Goal: Information Seeking & Learning: Learn about a topic

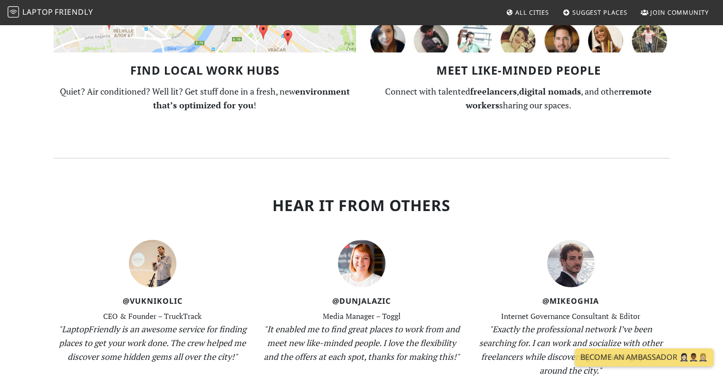
scroll to position [1174, 0]
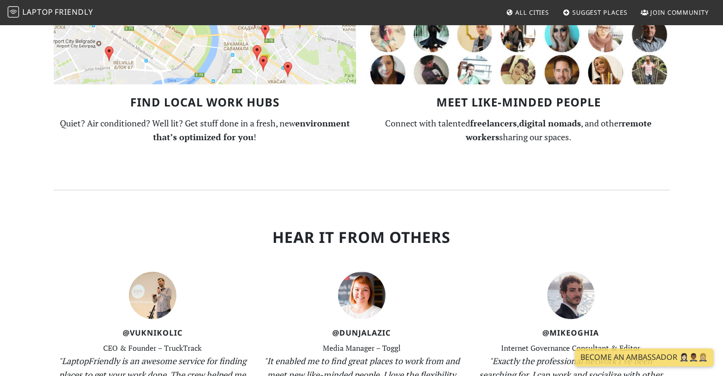
click at [535, 13] on span "All Cities" at bounding box center [532, 12] width 34 height 9
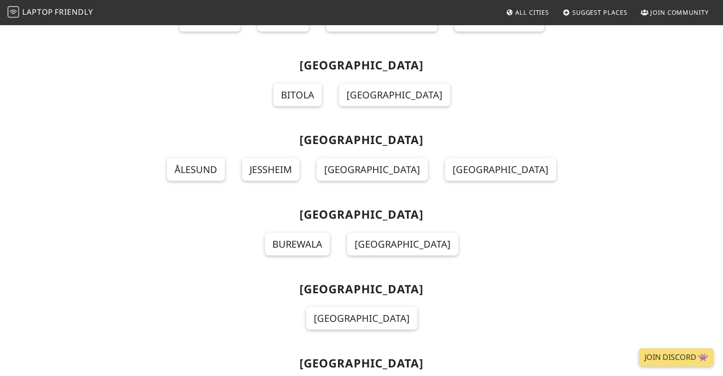
scroll to position [8979, 0]
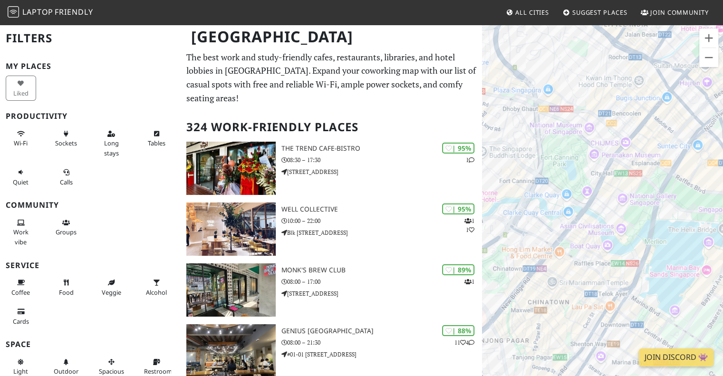
drag, startPoint x: 632, startPoint y: 269, endPoint x: 629, endPoint y: 207, distance: 62.3
click at [629, 207] on div "To navigate, press the arrow keys." at bounding box center [602, 212] width 241 height 376
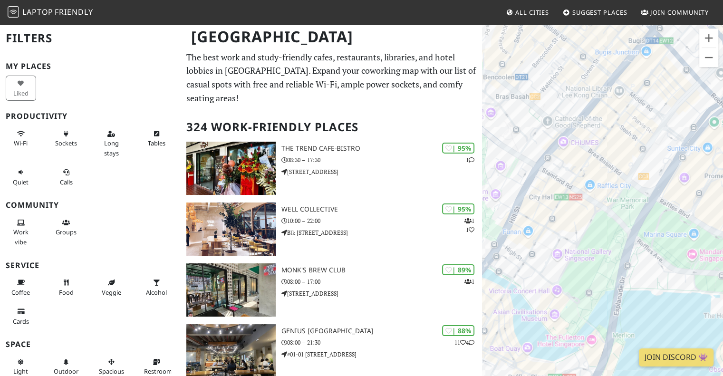
drag, startPoint x: 619, startPoint y: 255, endPoint x: 539, endPoint y: 279, distance: 83.9
click at [539, 279] on div "To navigate, press the arrow keys." at bounding box center [602, 212] width 241 height 376
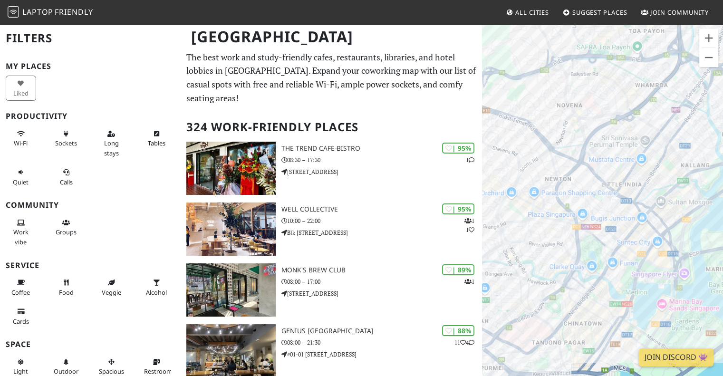
drag, startPoint x: 603, startPoint y: 276, endPoint x: 642, endPoint y: 284, distance: 39.6
click at [642, 284] on div "To navigate, press the arrow keys." at bounding box center [602, 212] width 241 height 376
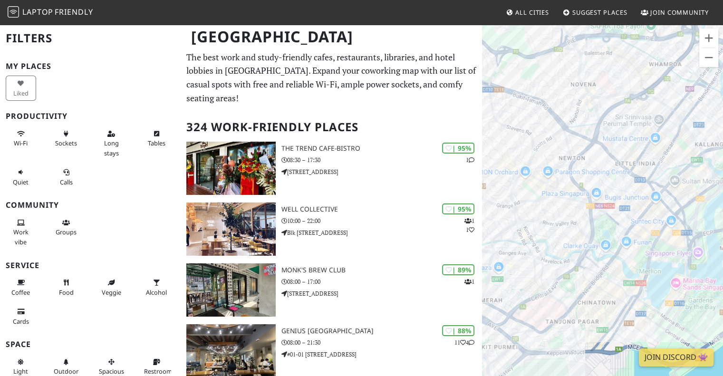
drag, startPoint x: 543, startPoint y: 300, endPoint x: 575, endPoint y: 274, distance: 41.9
click at [556, 274] on div "To navigate, press the arrow keys." at bounding box center [602, 212] width 241 height 376
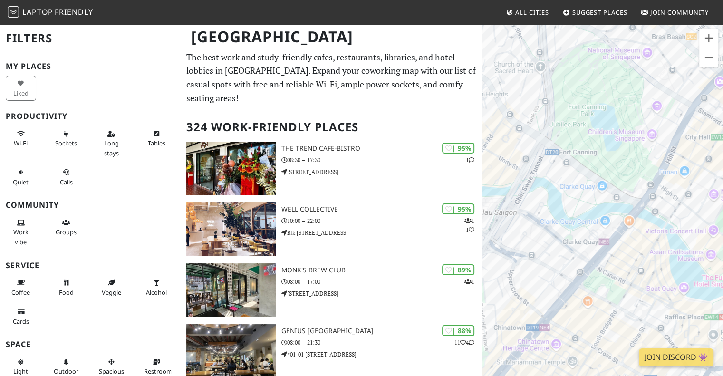
drag, startPoint x: 612, startPoint y: 227, endPoint x: 501, endPoint y: 249, distance: 113.3
click at [495, 253] on div "To navigate, press the arrow keys." at bounding box center [602, 212] width 241 height 376
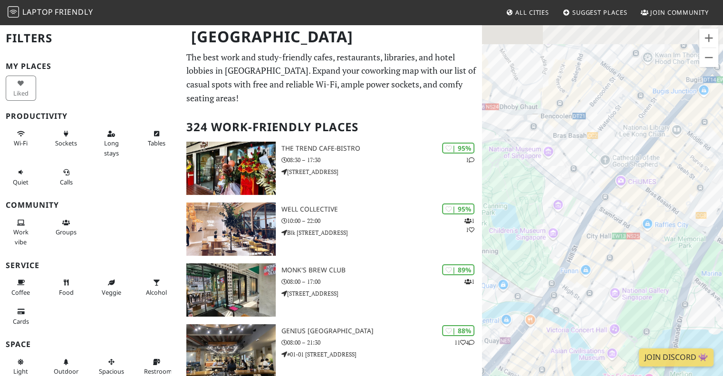
drag, startPoint x: 657, startPoint y: 229, endPoint x: 608, endPoint y: 291, distance: 78.8
click at [608, 291] on div "To navigate, press the arrow keys." at bounding box center [602, 212] width 241 height 376
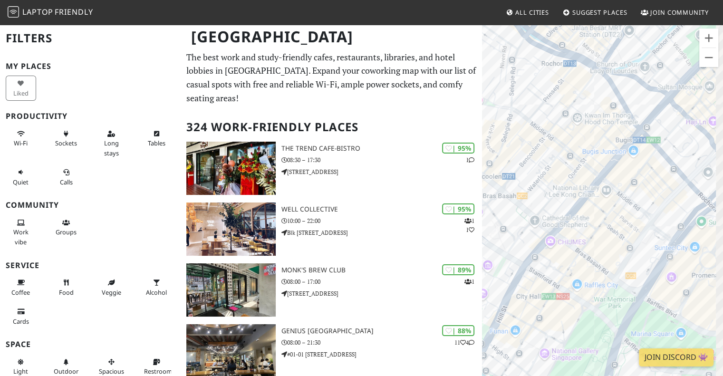
drag, startPoint x: 669, startPoint y: 264, endPoint x: 599, endPoint y: 318, distance: 89.0
click at [599, 318] on div "To navigate, press the arrow keys." at bounding box center [602, 212] width 241 height 376
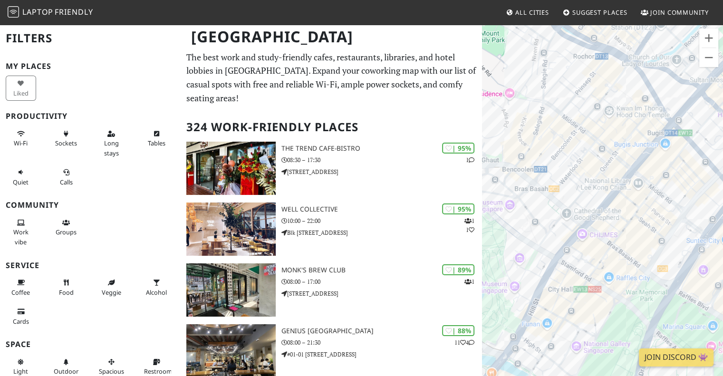
drag, startPoint x: 648, startPoint y: 214, endPoint x: 680, endPoint y: 210, distance: 32.6
click at [684, 202] on div "To navigate, press the arrow keys." at bounding box center [602, 212] width 241 height 376
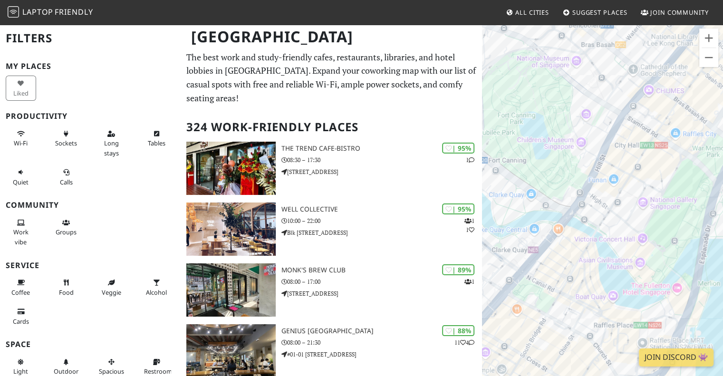
drag, startPoint x: 639, startPoint y: 281, endPoint x: 667, endPoint y: 178, distance: 106.8
click at [667, 178] on div "To navigate, press the arrow keys." at bounding box center [602, 212] width 241 height 376
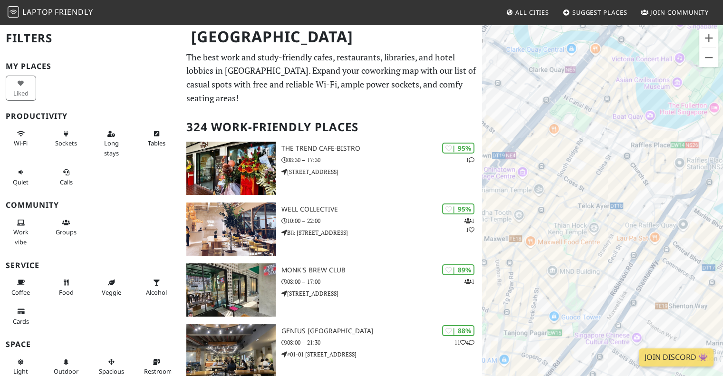
drag, startPoint x: 684, startPoint y: 255, endPoint x: 709, endPoint y: 125, distance: 131.6
click at [709, 125] on div "To navigate, press the arrow keys." at bounding box center [602, 212] width 241 height 376
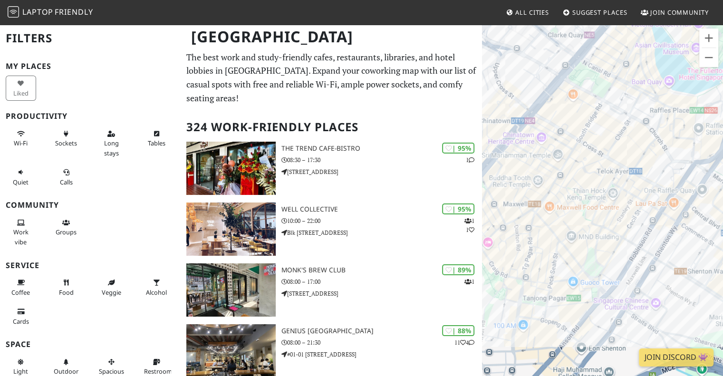
drag, startPoint x: 589, startPoint y: 310, endPoint x: 614, endPoint y: 285, distance: 35.6
click at [614, 285] on div "To navigate, press the arrow keys." at bounding box center [602, 212] width 241 height 376
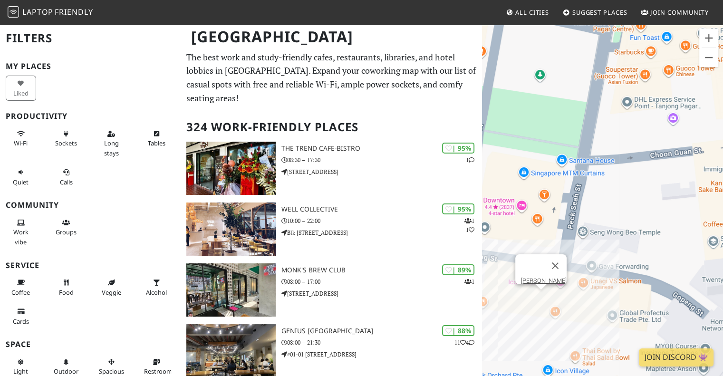
click at [538, 296] on div "To navigate, press the arrow keys. Alice Boulangerie" at bounding box center [602, 212] width 241 height 376
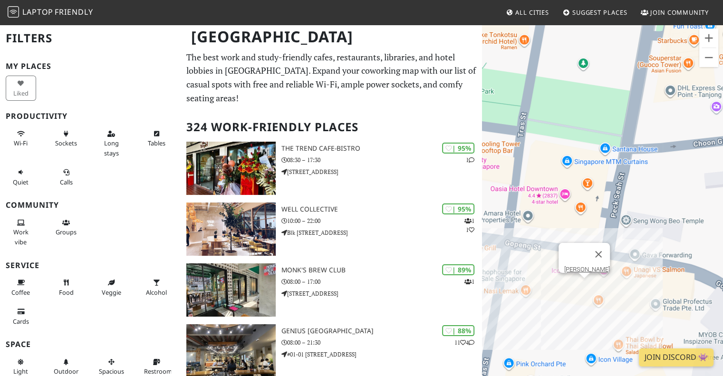
drag, startPoint x: 515, startPoint y: 309, endPoint x: 562, endPoint y: 298, distance: 47.9
click at [562, 298] on div "To navigate, press the arrow keys. Alice Boulangerie" at bounding box center [602, 212] width 241 height 376
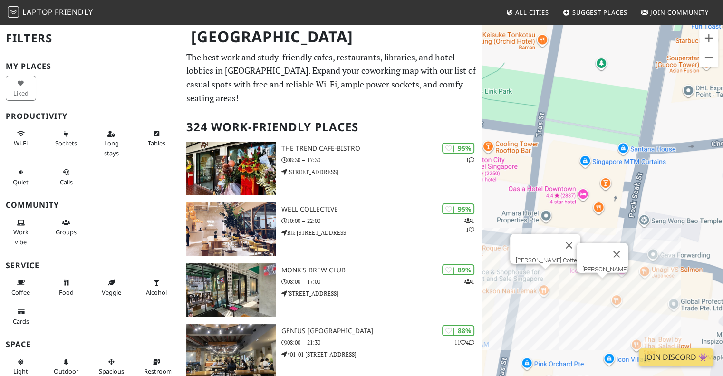
click at [545, 274] on div "To navigate, press the arrow keys. Alice Boulangerie Tom N Toms Coffee" at bounding box center [602, 212] width 241 height 376
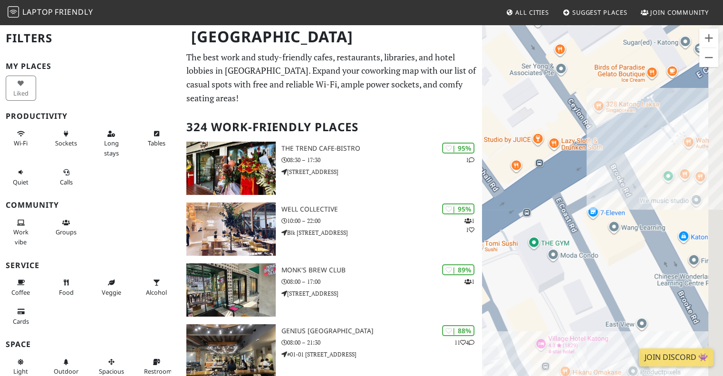
drag, startPoint x: 646, startPoint y: 274, endPoint x: 573, endPoint y: 275, distance: 72.7
click at [573, 275] on div "To navigate, press the arrow keys. Tom N Toms Coffee" at bounding box center [602, 212] width 241 height 376
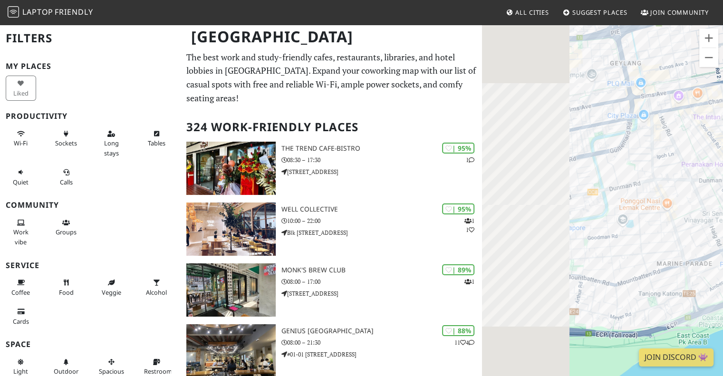
drag, startPoint x: 632, startPoint y: 280, endPoint x: 723, endPoint y: 137, distance: 169.4
click at [722, 136] on html "Laptop Friendly All Cities Suggest Places Join Community Singapore Filters My P…" at bounding box center [361, 188] width 723 height 376
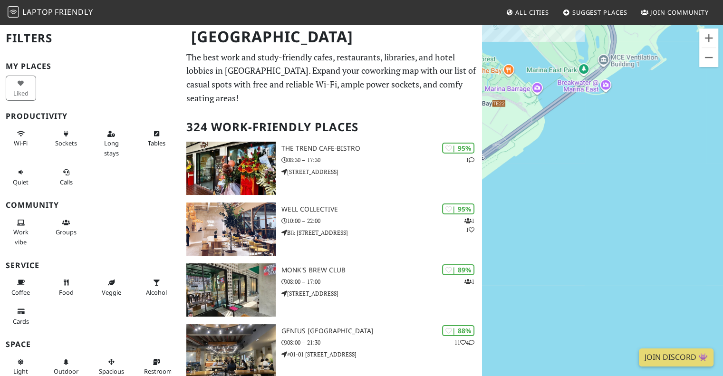
drag, startPoint x: 644, startPoint y: 243, endPoint x: 664, endPoint y: 275, distance: 38.0
click at [664, 275] on div "To navigate, press the arrow keys. Tom N Toms Coffee" at bounding box center [602, 212] width 241 height 376
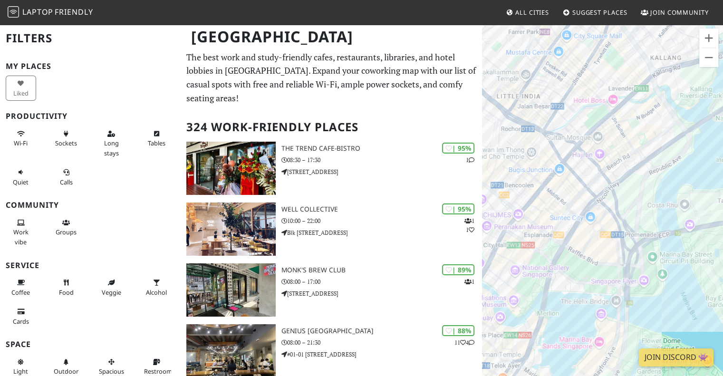
drag, startPoint x: 585, startPoint y: 177, endPoint x: 683, endPoint y: 220, distance: 106.8
click at [683, 220] on div "To navigate, press the arrow keys. Tom N Toms Coffee" at bounding box center [602, 212] width 241 height 376
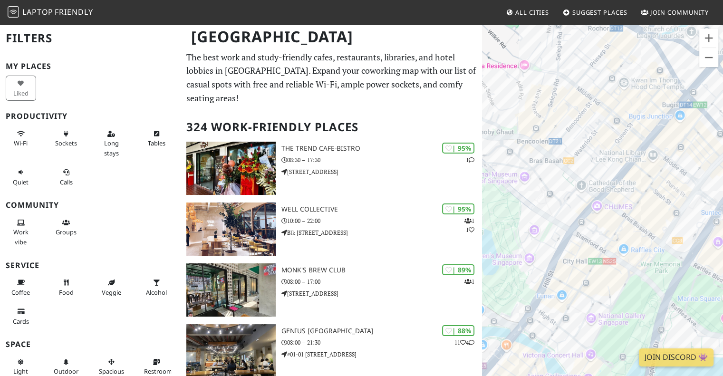
drag, startPoint x: 619, startPoint y: 244, endPoint x: 709, endPoint y: 173, distance: 114.4
click at [709, 173] on div "To navigate, press the arrow keys. Tom N Toms Coffee" at bounding box center [602, 212] width 241 height 376
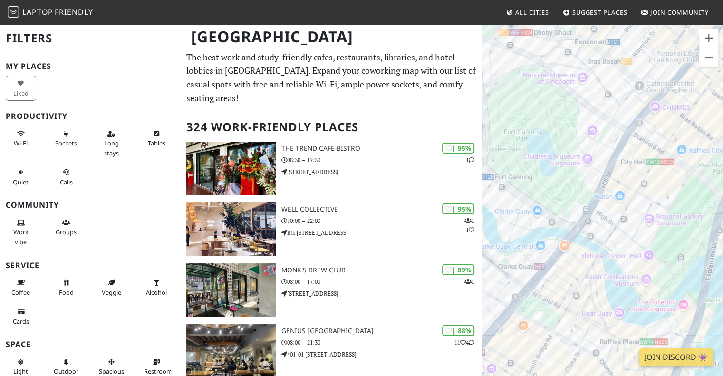
drag, startPoint x: 611, startPoint y: 231, endPoint x: 616, endPoint y: 150, distance: 81.8
click at [616, 150] on div "To navigate, press the arrow keys. Tom N Toms Coffee" at bounding box center [602, 212] width 241 height 376
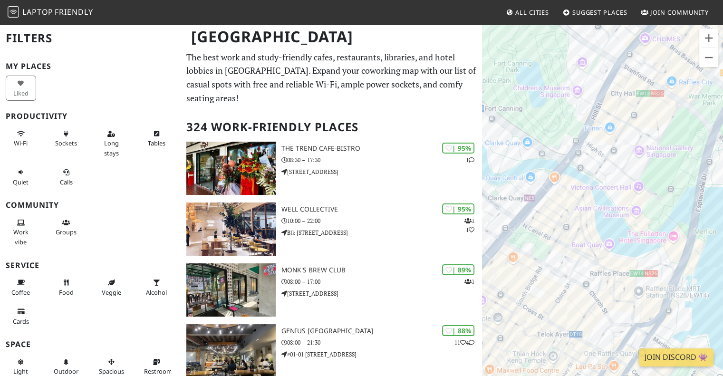
drag, startPoint x: 642, startPoint y: 238, endPoint x: 628, endPoint y: 157, distance: 82.0
click at [628, 157] on div "To navigate, press the arrow keys. Tom N Toms Coffee" at bounding box center [602, 212] width 241 height 376
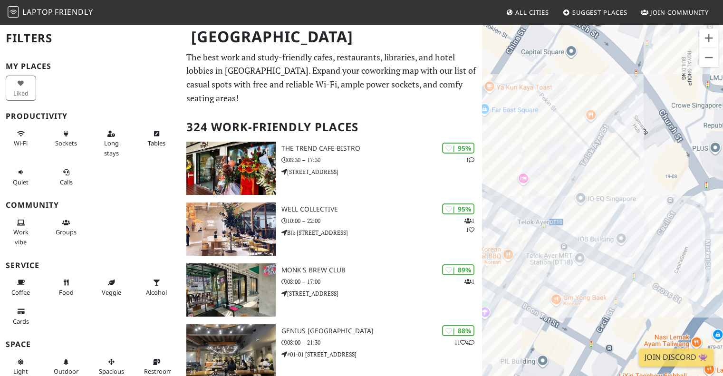
drag, startPoint x: 621, startPoint y: 212, endPoint x: 741, endPoint y: 124, distance: 149.1
click at [722, 124] on html "Laptop Friendly All Cities Suggest Places Join Community Singapore Filters My P…" at bounding box center [361, 188] width 723 height 376
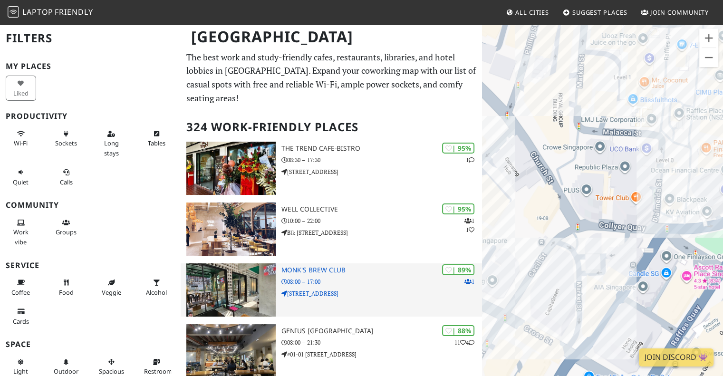
drag, startPoint x: 640, startPoint y: 232, endPoint x: 478, endPoint y: 277, distance: 168.0
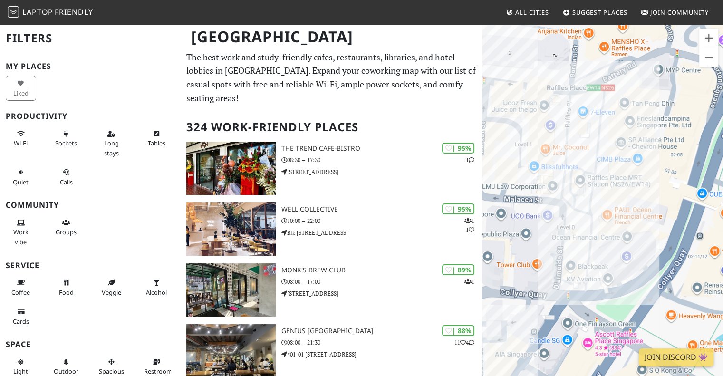
drag, startPoint x: 625, startPoint y: 210, endPoint x: 607, endPoint y: 256, distance: 49.5
click at [554, 277] on div "To navigate, press the arrow keys. Tom N Toms Coffee" at bounding box center [602, 212] width 241 height 376
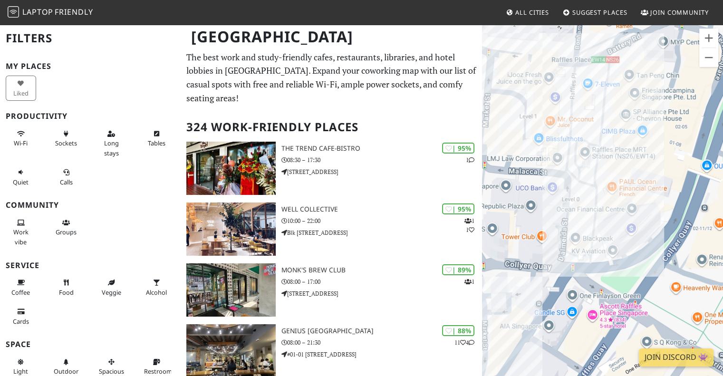
drag, startPoint x: 679, startPoint y: 222, endPoint x: 679, endPoint y: 195, distance: 27.1
click at [679, 195] on div "To navigate, press the arrow keys. Tom N Toms Coffee" at bounding box center [602, 212] width 241 height 376
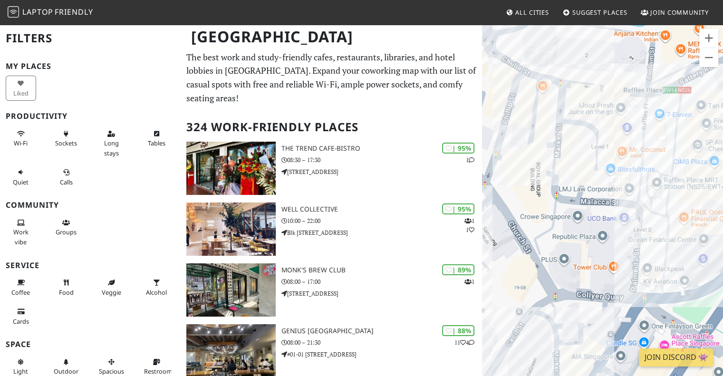
drag, startPoint x: 578, startPoint y: 179, endPoint x: 661, endPoint y: 214, distance: 90.7
click at [661, 214] on div "To navigate, press the arrow keys. Tom N Toms Coffee" at bounding box center [602, 212] width 241 height 376
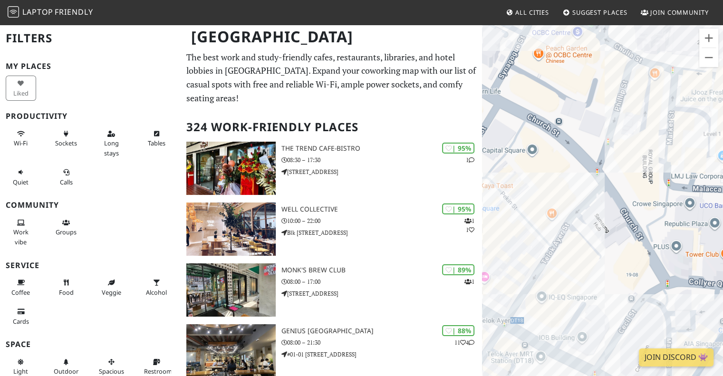
drag, startPoint x: 524, startPoint y: 208, endPoint x: 625, endPoint y: 191, distance: 102.5
click at [625, 191] on div "To navigate, press the arrow keys. Tom N Toms Coffee" at bounding box center [602, 212] width 241 height 376
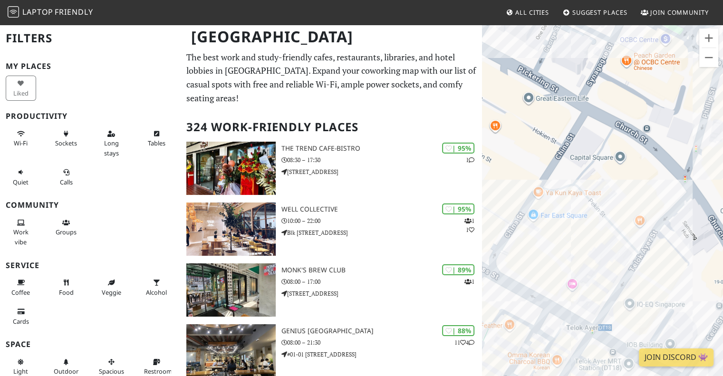
drag, startPoint x: 596, startPoint y: 176, endPoint x: 665, endPoint y: 183, distance: 69.2
click at [686, 181] on div "To navigate, press the arrow keys. Tom N Toms Coffee" at bounding box center [602, 212] width 241 height 376
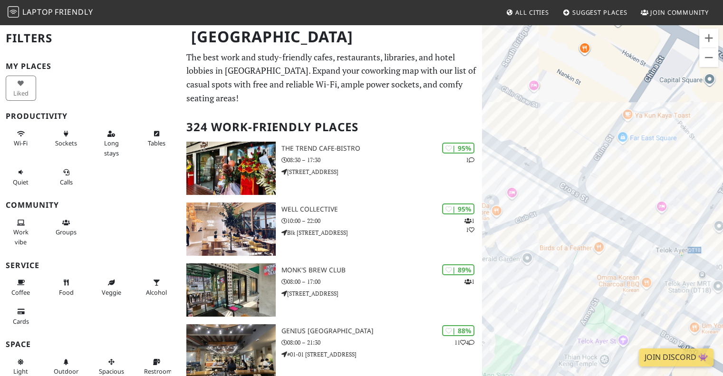
drag, startPoint x: 532, startPoint y: 238, endPoint x: 611, endPoint y: 193, distance: 90.6
click at [611, 193] on div "To navigate, press the arrow keys. Tom N Toms Coffee" at bounding box center [602, 212] width 241 height 376
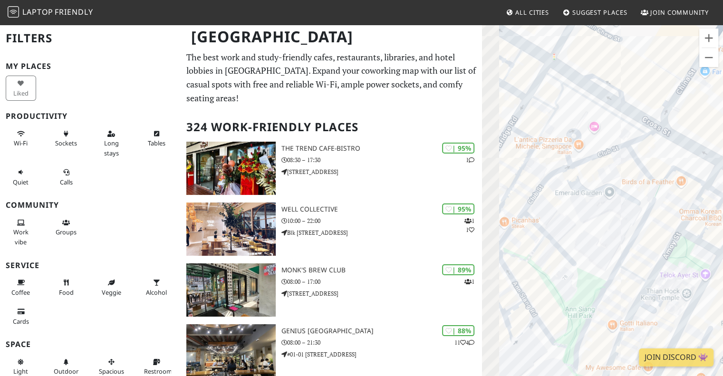
drag, startPoint x: 592, startPoint y: 237, endPoint x: 676, endPoint y: 168, distance: 108.7
click at [676, 168] on div "To navigate, press the arrow keys. Tom N Toms Coffee" at bounding box center [602, 212] width 241 height 376
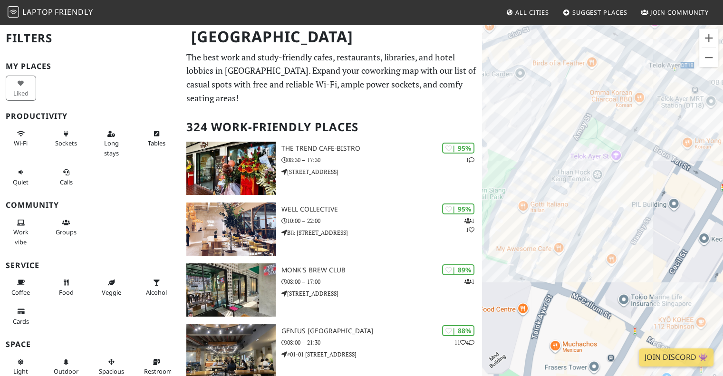
drag, startPoint x: 604, startPoint y: 257, endPoint x: 518, endPoint y: 133, distance: 150.9
click at [518, 133] on div "To navigate, press the arrow keys. Tom N Toms Coffee" at bounding box center [602, 212] width 241 height 376
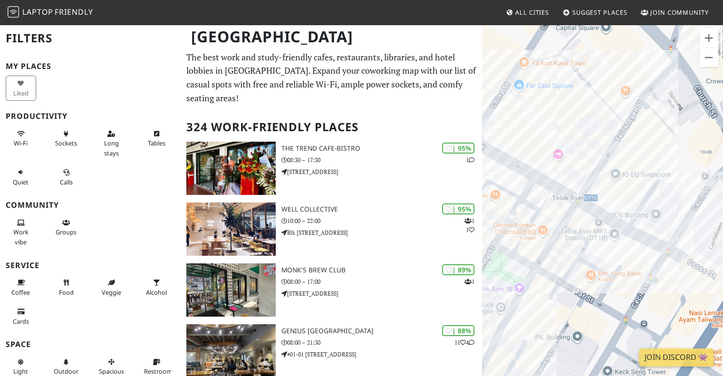
drag, startPoint x: 647, startPoint y: 161, endPoint x: 550, endPoint y: 295, distance: 164.7
click at [550, 295] on div "To navigate, press the arrow keys. Tom N Toms Coffee" at bounding box center [602, 212] width 241 height 376
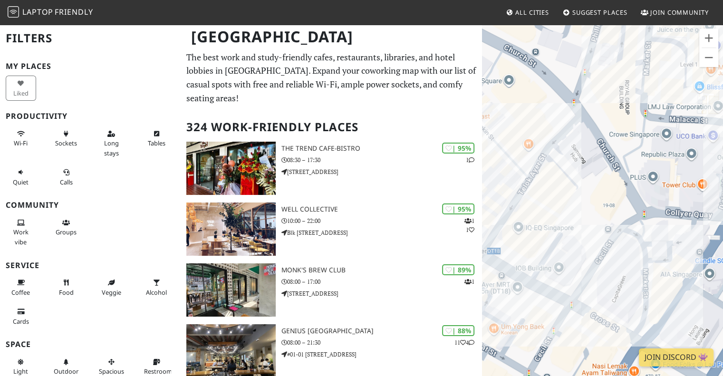
drag, startPoint x: 581, startPoint y: 268, endPoint x: 520, endPoint y: 284, distance: 62.9
click at [482, 315] on div "To navigate, press the arrow keys. Tom N Toms Coffee" at bounding box center [602, 212] width 241 height 376
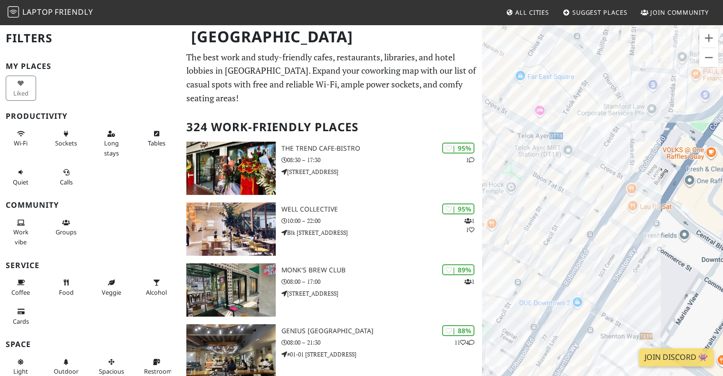
drag, startPoint x: 560, startPoint y: 266, endPoint x: 587, endPoint y: 163, distance: 106.6
click at [587, 163] on div "To navigate, press the arrow keys. Tom N Toms Coffee" at bounding box center [602, 212] width 241 height 376
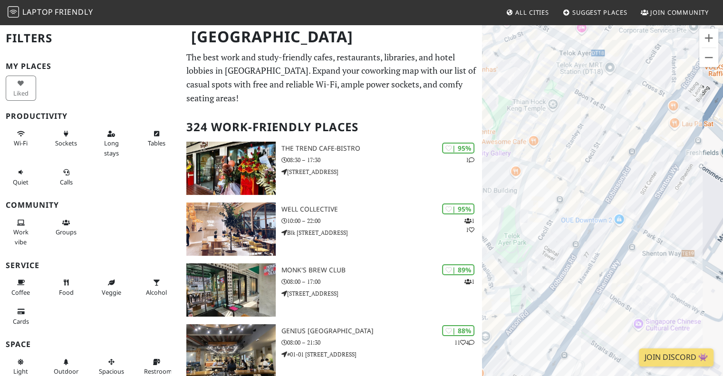
drag, startPoint x: 610, startPoint y: 222, endPoint x: 652, endPoint y: 139, distance: 93.5
click at [652, 139] on div "To navigate, press the arrow keys. Tom N Toms Coffee" at bounding box center [602, 212] width 241 height 376
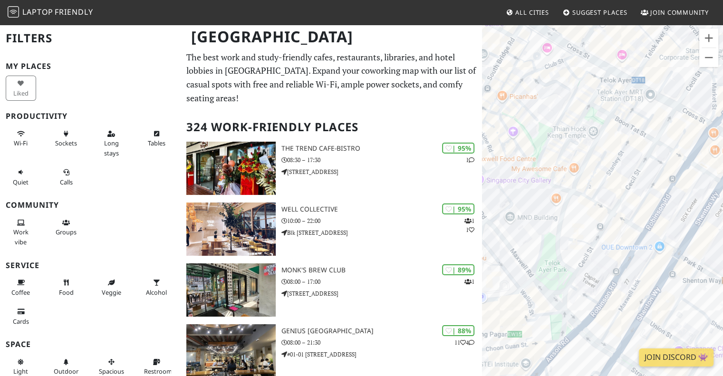
drag, startPoint x: 540, startPoint y: 310, endPoint x: 580, endPoint y: 340, distance: 50.3
click at [580, 340] on div "To navigate, press the arrow keys. Tom N Toms Coffee" at bounding box center [602, 212] width 241 height 376
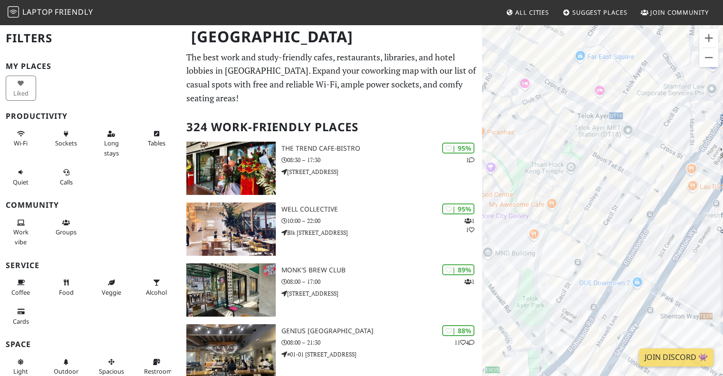
drag, startPoint x: 578, startPoint y: 307, endPoint x: 556, endPoint y: 341, distance: 39.8
click at [556, 341] on div "To navigate, press the arrow keys. Tom N Toms Coffee" at bounding box center [602, 212] width 241 height 376
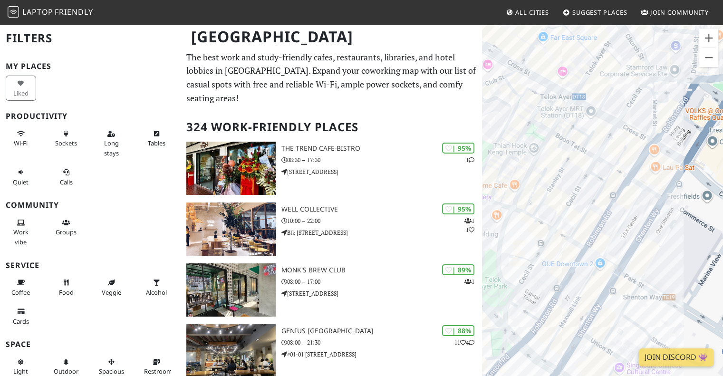
drag, startPoint x: 556, startPoint y: 263, endPoint x: 520, endPoint y: 243, distance: 41.0
click at [520, 243] on div "To navigate, press the arrow keys. Tom N Toms Coffee" at bounding box center [602, 212] width 241 height 376
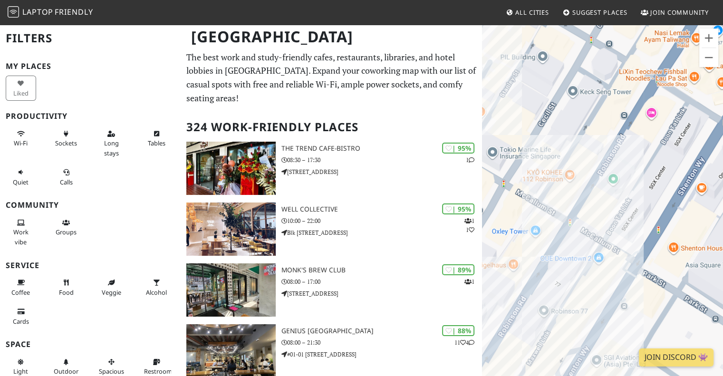
drag, startPoint x: 598, startPoint y: 237, endPoint x: 597, endPoint y: 216, distance: 20.4
click at [597, 216] on div "To navigate, press the arrow keys. Tom N Toms Coffee" at bounding box center [602, 212] width 241 height 376
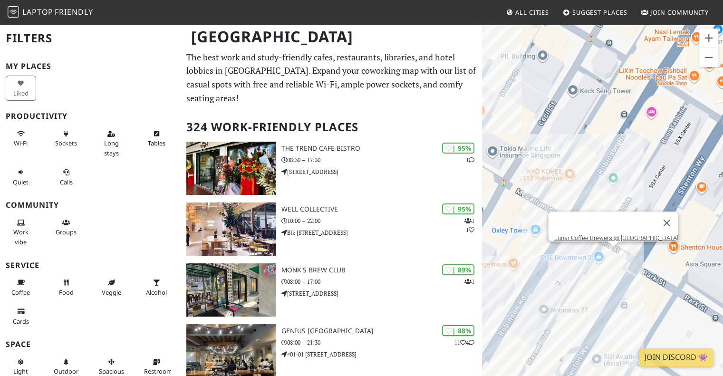
click at [614, 254] on div "To navigate, press the arrow keys. Tom N Toms Coffee Lunar Coffee Brewers @ OUE…" at bounding box center [602, 212] width 241 height 376
click at [599, 275] on div "To navigate, press the arrow keys. Lunar Coffee Brewers @ OUE Downtown Gallery …" at bounding box center [602, 212] width 241 height 376
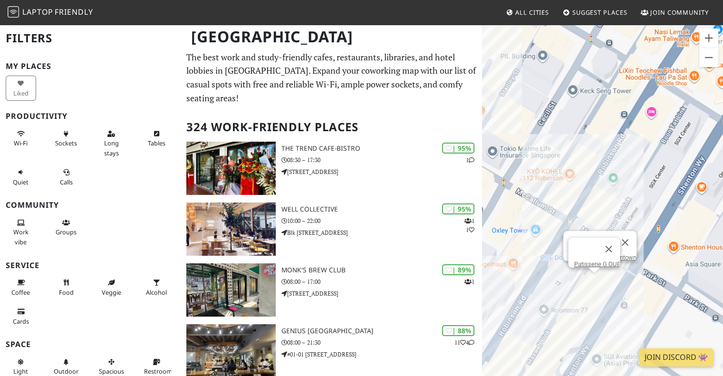
click at [593, 282] on div "To navigate, press the arrow keys. The Providore Downtown Patisserie G OUE" at bounding box center [602, 212] width 241 height 376
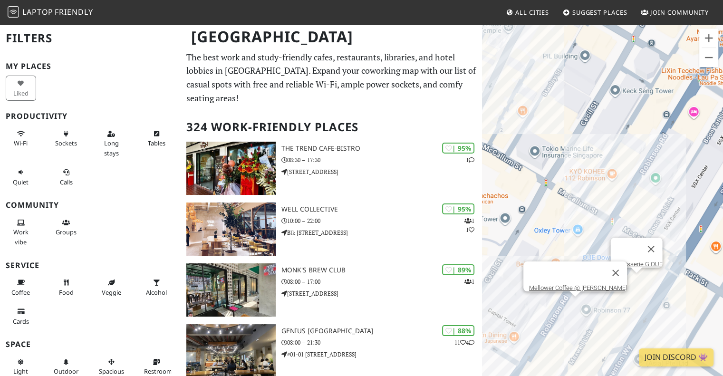
click at [573, 303] on div "To navigate, press the arrow keys. Patisserie G OUE Mellower Coffee @ Robinson …" at bounding box center [602, 212] width 241 height 376
click at [573, 303] on div "To navigate, press the arrow keys. Mellower Coffee @ Robinson Rd Mellower Coffe…" at bounding box center [602, 212] width 241 height 376
click at [580, 284] on link "Mellower Coffee @ [PERSON_NAME]" at bounding box center [578, 287] width 98 height 7
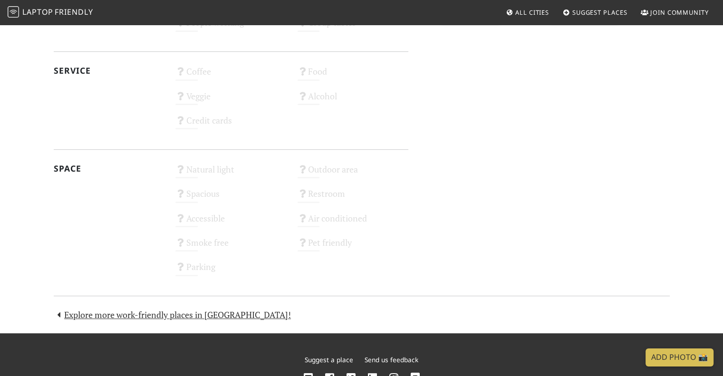
scroll to position [521, 0]
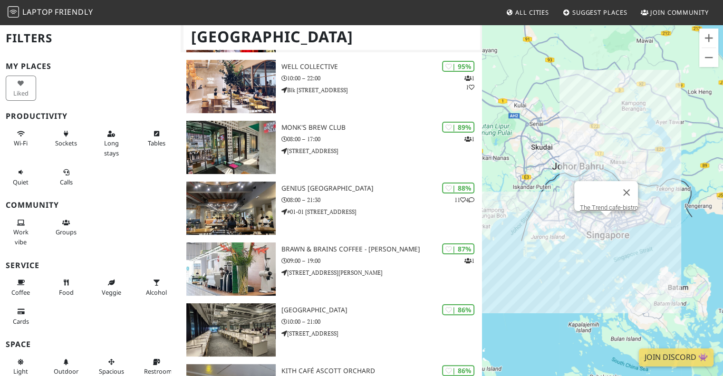
scroll to position [190, 0]
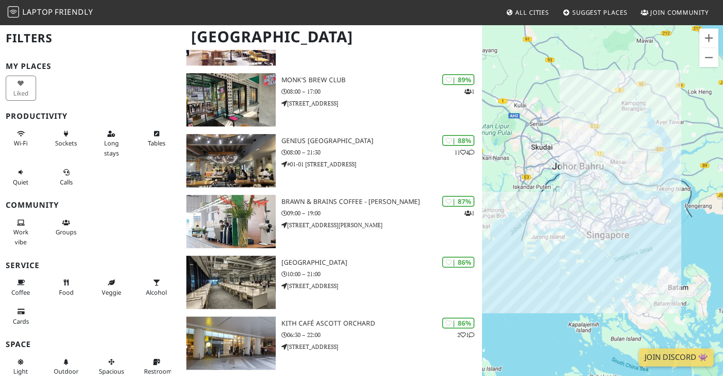
click at [117, 190] on div "Wi-Fi Sockets Long stays Tables Quiet Calls" at bounding box center [90, 157] width 181 height 67
click at [57, 142] on span "Sockets" at bounding box center [66, 143] width 22 height 9
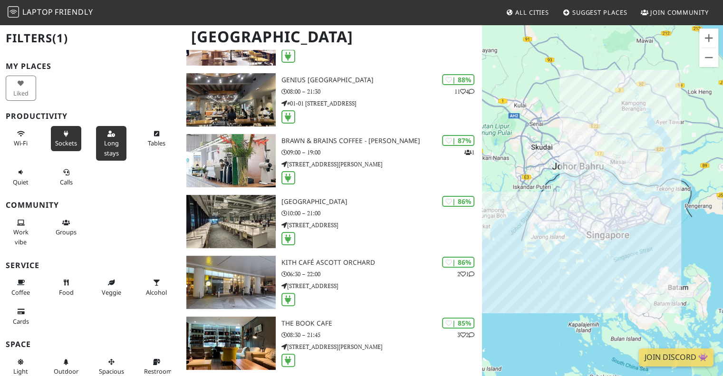
click at [111, 142] on span "Long stays" at bounding box center [111, 148] width 15 height 18
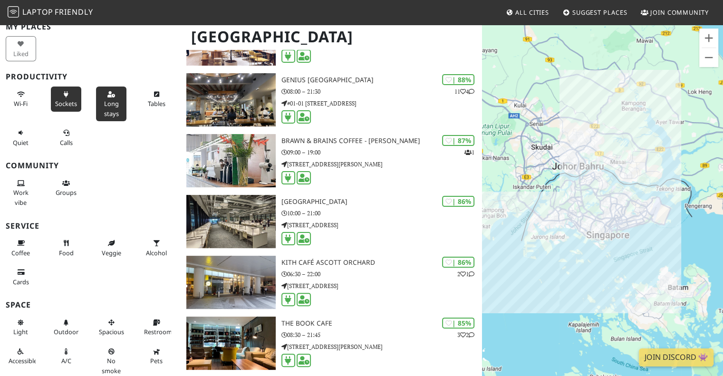
scroll to position [48, 0]
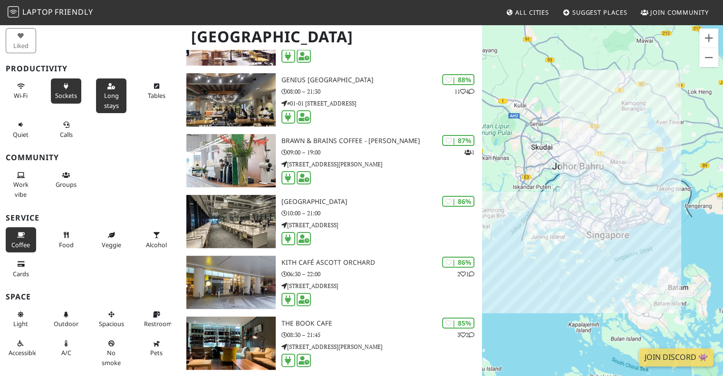
click at [24, 234] on button "Coffee" at bounding box center [21, 239] width 30 height 25
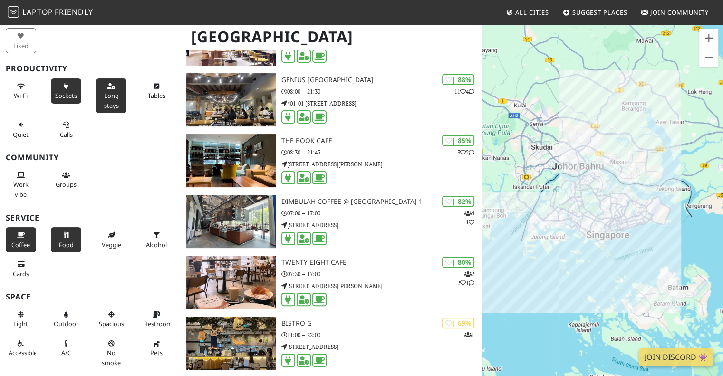
click at [67, 238] on button "Food" at bounding box center [66, 239] width 30 height 25
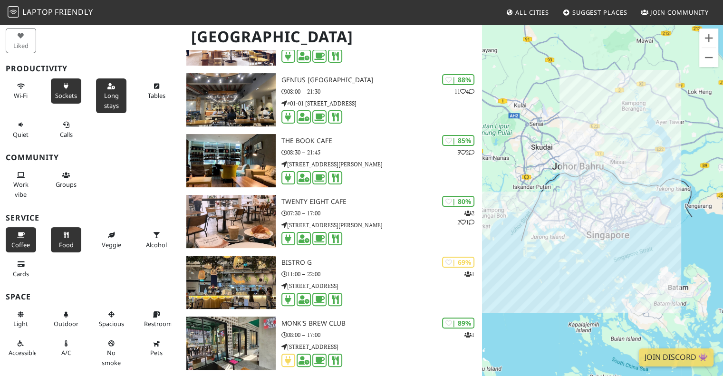
click at [67, 238] on button "Food" at bounding box center [66, 239] width 30 height 25
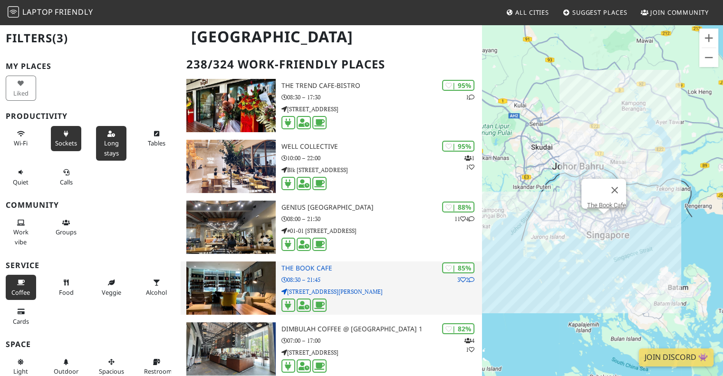
scroll to position [0, 0]
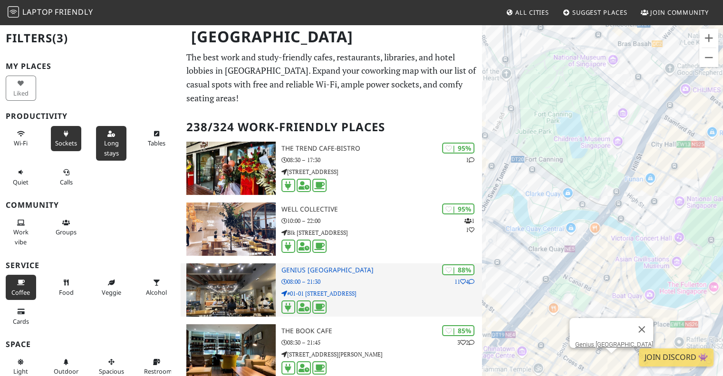
click at [325, 270] on h3 "Genius [GEOGRAPHIC_DATA]" at bounding box center [381, 270] width 201 height 8
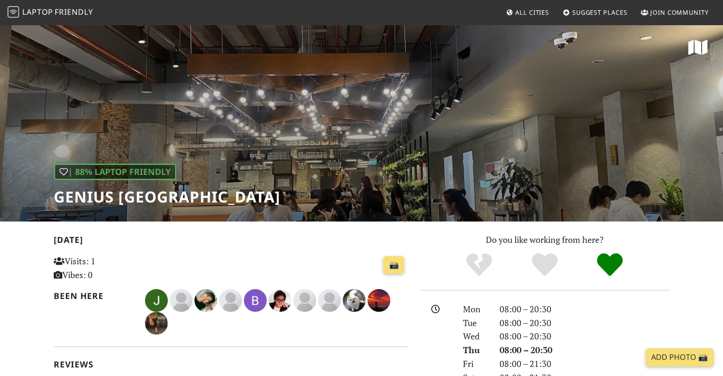
click at [435, 125] on div "| 88% Laptop Friendly Genius Central Singapore" at bounding box center [361, 123] width 723 height 198
click at [392, 175] on div "| 88% Laptop Friendly Genius Central Singapore" at bounding box center [361, 123] width 723 height 198
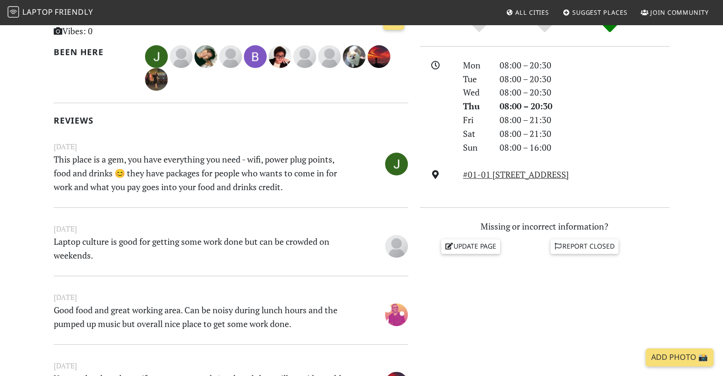
scroll to position [6, 0]
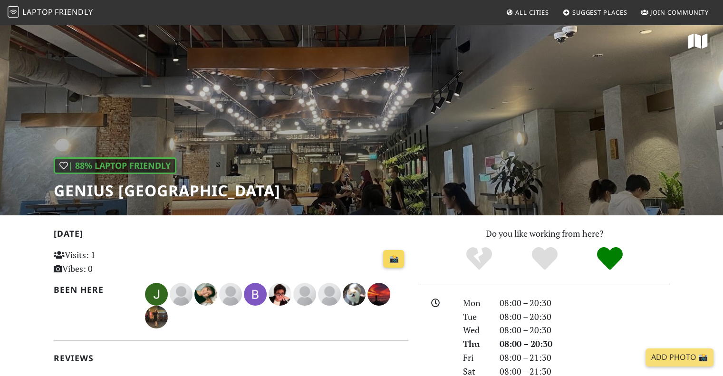
click at [393, 259] on link "📸" at bounding box center [393, 259] width 21 height 18
click at [394, 252] on link "📸" at bounding box center [393, 259] width 21 height 18
click at [438, 145] on div "| 88% Laptop Friendly Genius Central Singapore" at bounding box center [361, 117] width 723 height 198
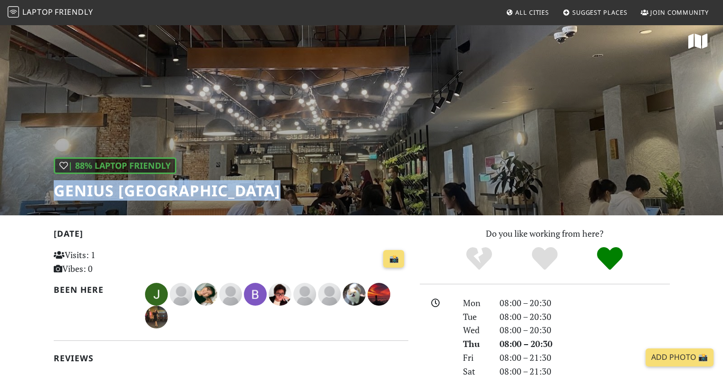
drag, startPoint x: 56, startPoint y: 190, endPoint x: 286, endPoint y: 190, distance: 229.9
click at [280, 190] on h1 "Genius Central Singapore" at bounding box center [167, 190] width 227 height 18
copy h1 "Genius Central Singapore"
